Goal: Transaction & Acquisition: Purchase product/service

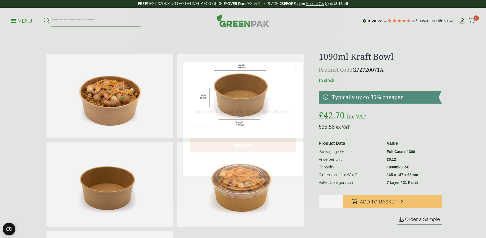
click at [298, 68] on circle "Close dialog" at bounding box center [296, 68] width 9 height 9
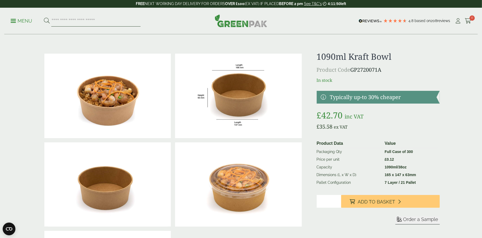
click at [68, 18] on input "search" at bounding box center [95, 20] width 89 height 11
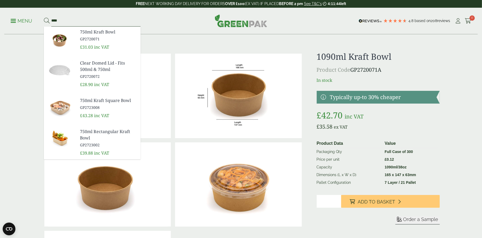
type input "****"
click at [121, 35] on link "750ml Kraft Bowl GP2720071" at bounding box center [108, 35] width 56 height 13
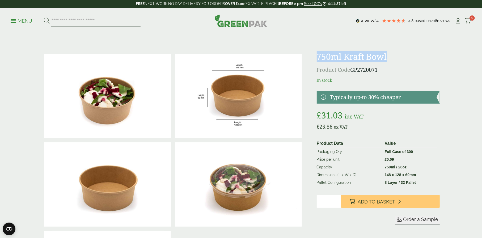
drag, startPoint x: 317, startPoint y: 55, endPoint x: 391, endPoint y: 50, distance: 73.7
copy h1 "750ml Kraft Bowl"
click at [367, 115] on p "£ 31.03 inc VAT" at bounding box center [377, 115] width 123 height 13
